Goal: Task Accomplishment & Management: Manage account settings

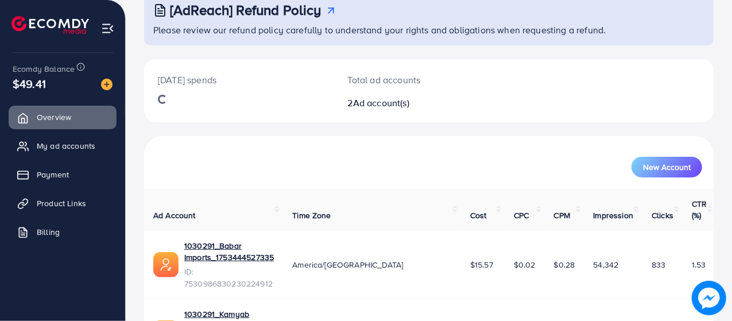
scroll to position [86, 0]
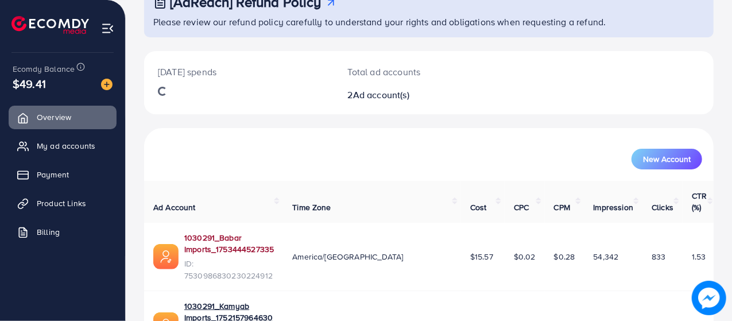
click at [274, 232] on link "1030291_Babar Imports_1753444527335" at bounding box center [229, 244] width 90 height 24
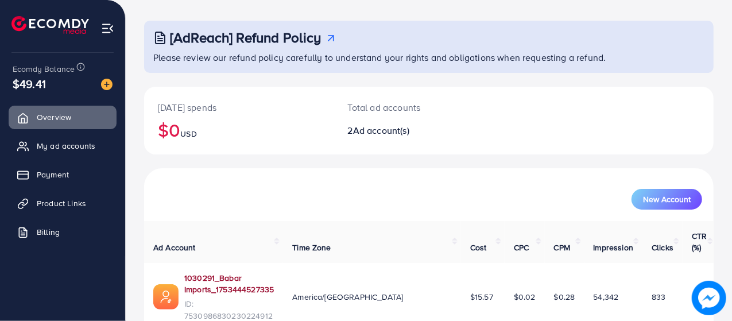
scroll to position [0, 0]
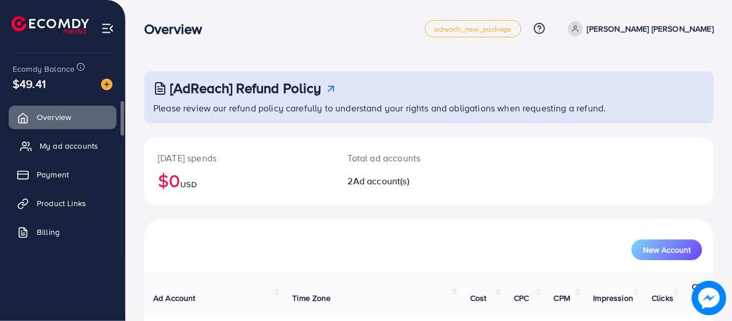
click at [40, 149] on span "My ad accounts" at bounding box center [69, 145] width 59 height 11
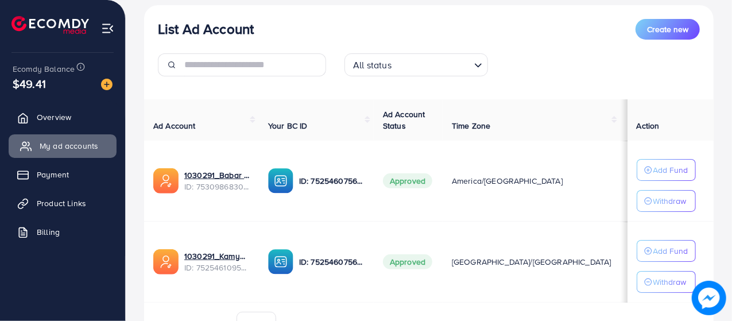
scroll to position [138, 0]
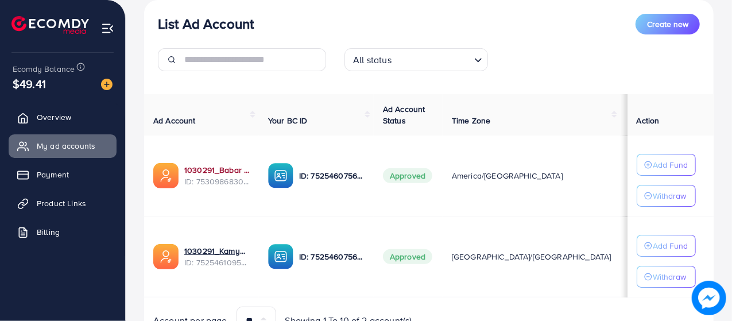
click at [225, 169] on link "1030291_Babar Imports_1753444527335" at bounding box center [216, 169] width 65 height 11
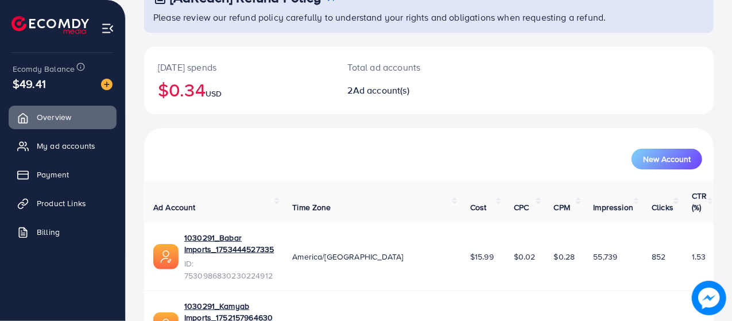
scroll to position [116, 0]
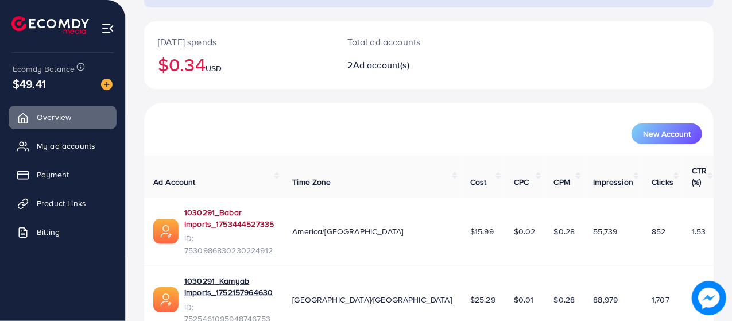
click at [274, 207] on link "1030291_Babar Imports_1753444527335" at bounding box center [229, 219] width 90 height 24
